Goal: Find specific page/section: Find specific page/section

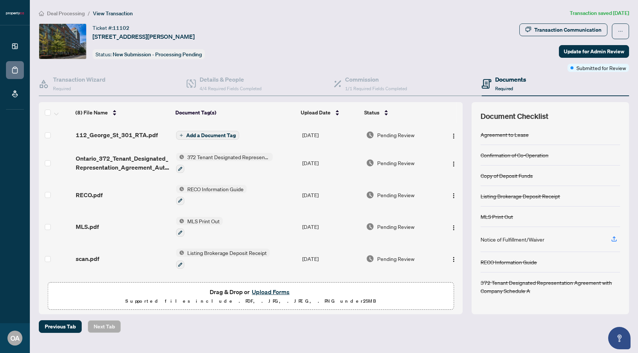
click at [326, 54] on div "Ticket #: 11102 301-112 George St, Toronto, Ontario M5A 4P8, Canada Status: New…" at bounding box center [278, 42] width 478 height 36
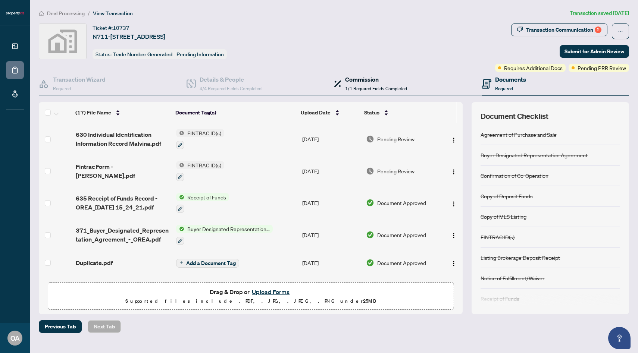
click at [341, 79] on span at bounding box center [337, 84] width 7 height 18
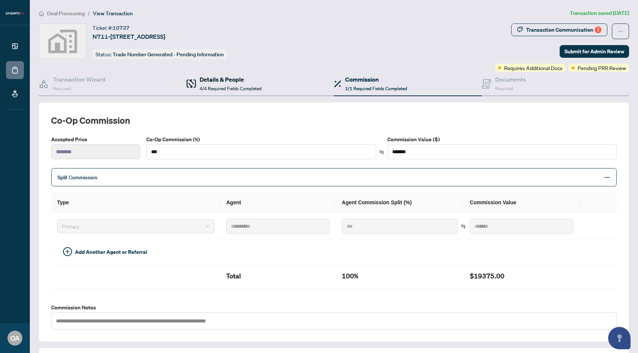
click at [221, 84] on div "Details & People 4/4 Required Fields Completed" at bounding box center [231, 84] width 62 height 18
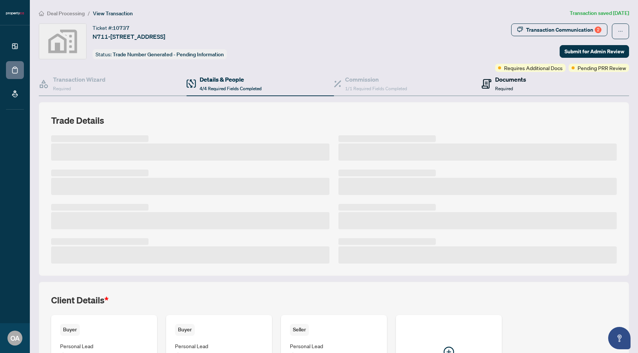
click at [498, 86] on span "Required" at bounding box center [504, 89] width 18 height 6
